Goal: Task Accomplishment & Management: Use online tool/utility

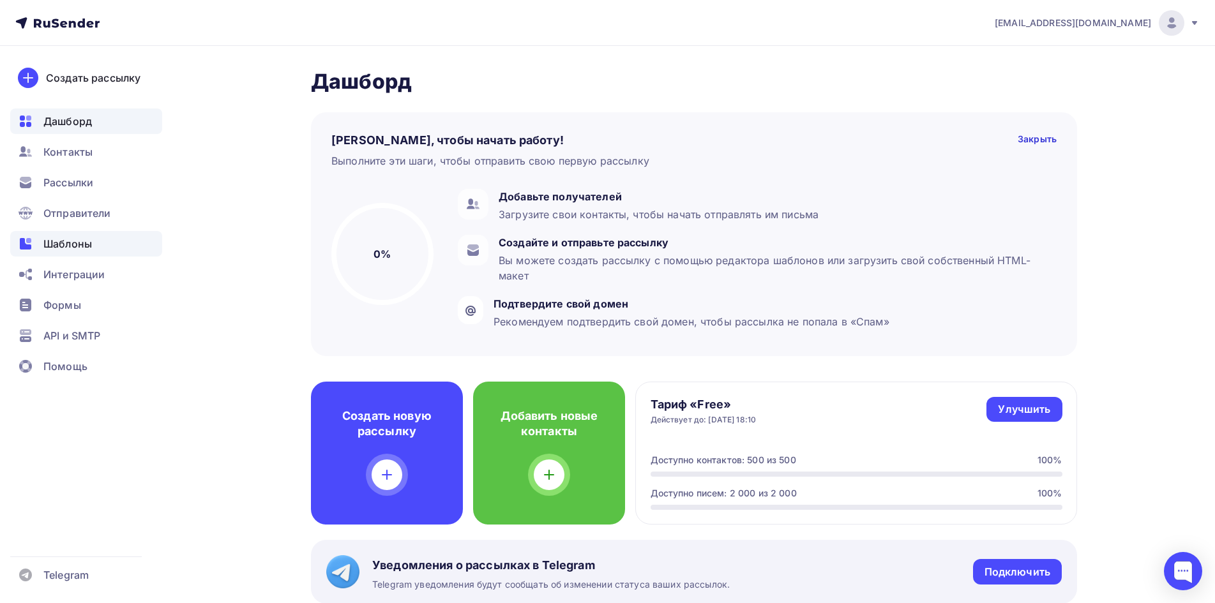
click at [102, 237] on div "Шаблоны" at bounding box center [86, 244] width 152 height 26
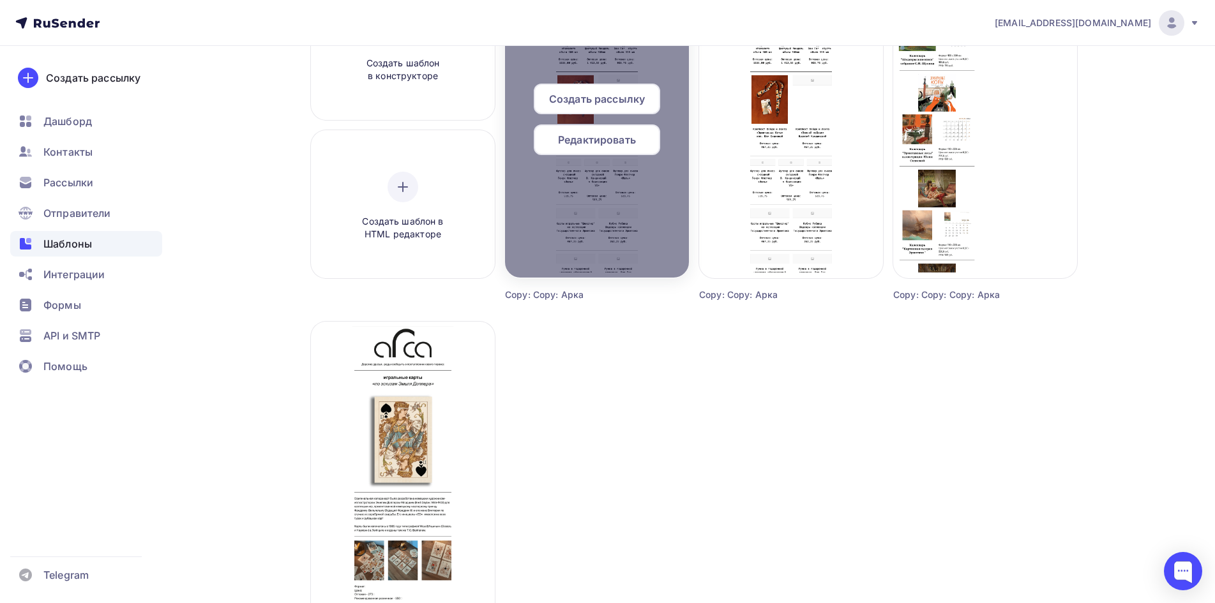
scroll to position [192, 0]
click at [599, 142] on span "Редактировать" at bounding box center [597, 138] width 78 height 15
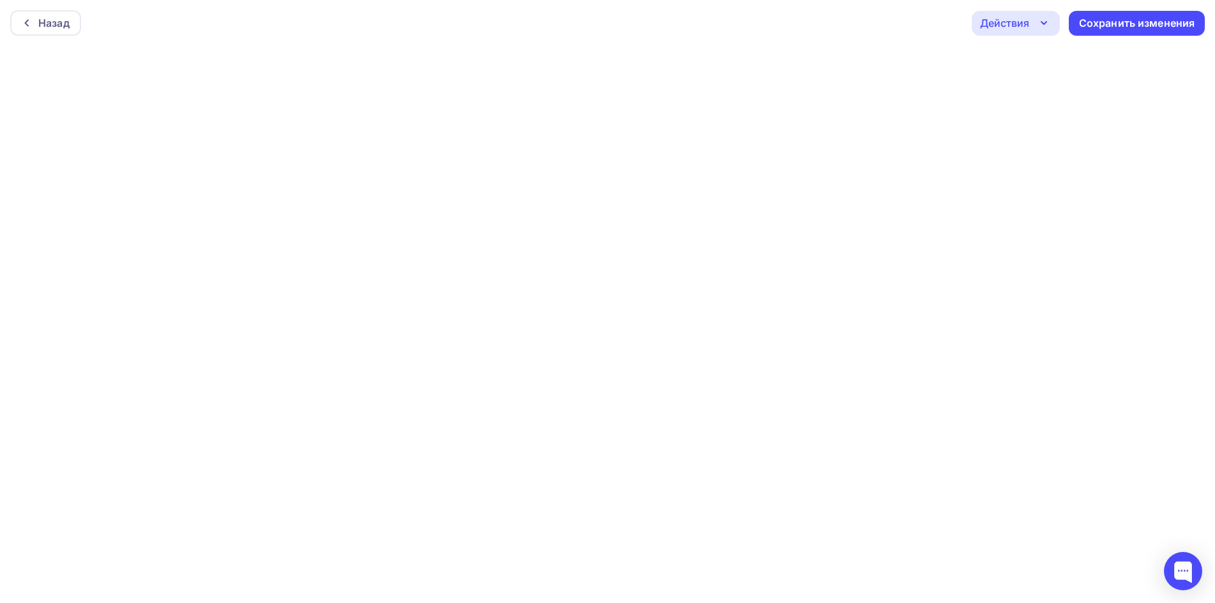
scroll to position [3, 0]
click at [1138, 18] on div "Сохранить изменения" at bounding box center [1137, 20] width 116 height 15
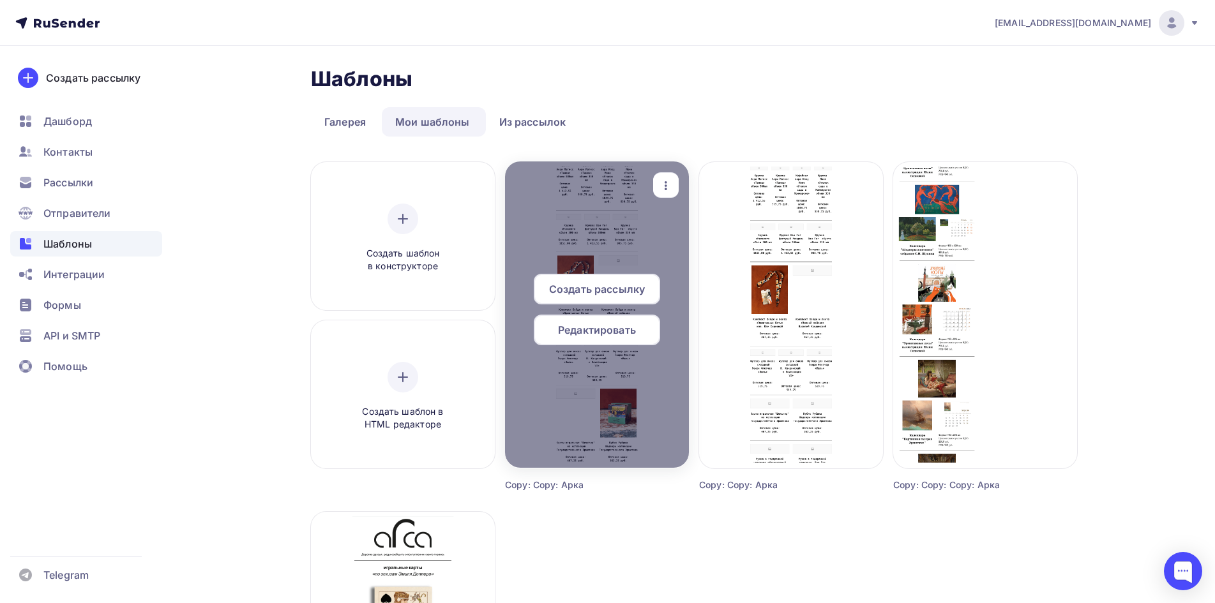
click at [589, 327] on span "Редактировать" at bounding box center [597, 329] width 78 height 15
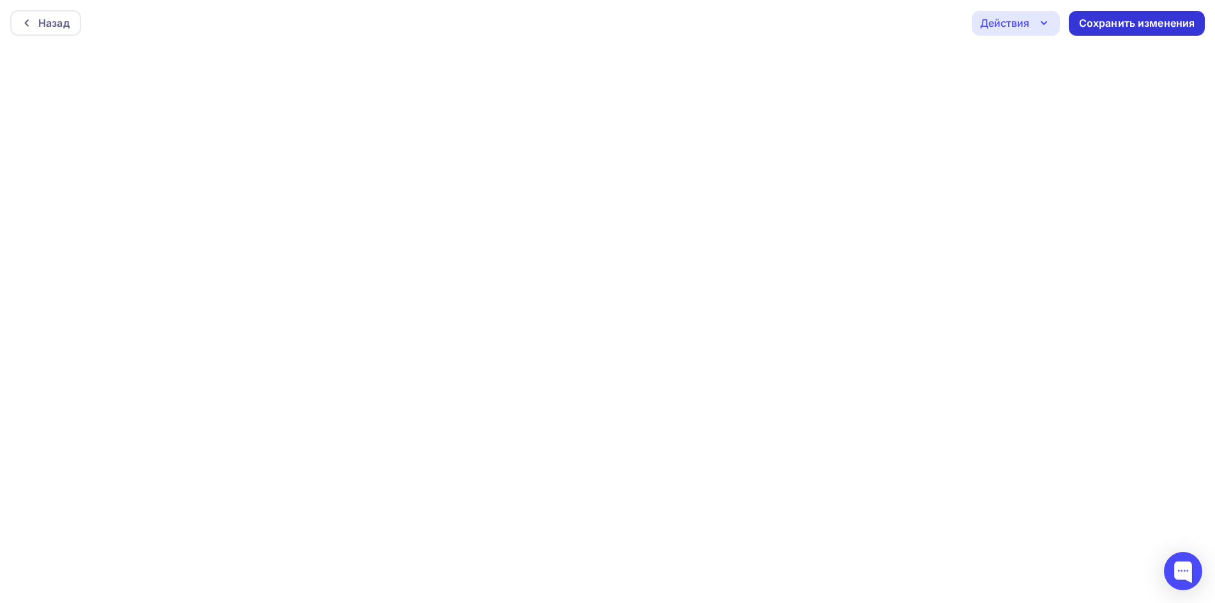
click at [1154, 28] on div "Сохранить изменения" at bounding box center [1137, 23] width 116 height 15
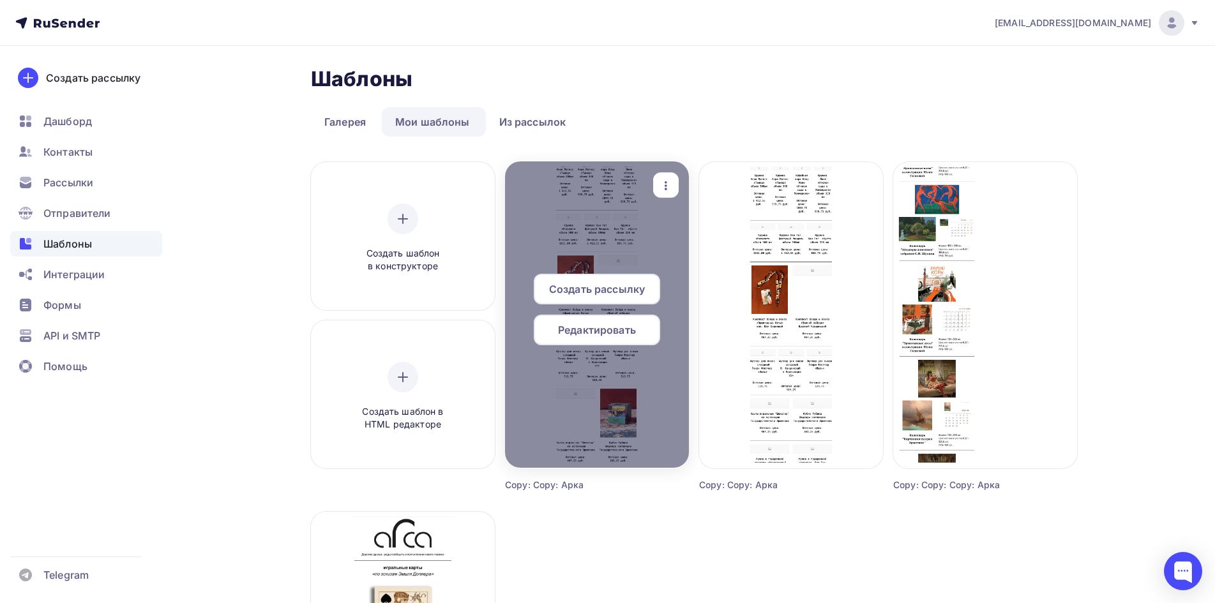
click at [608, 242] on div at bounding box center [597, 315] width 184 height 306
